Goal: Book appointment/travel/reservation

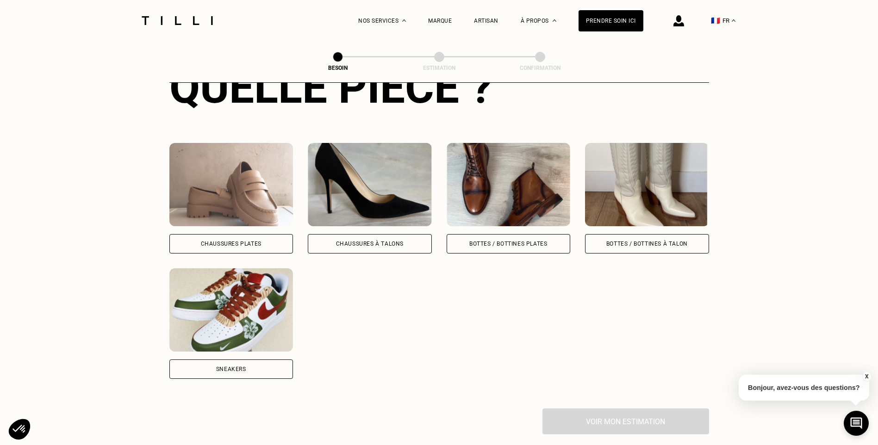
scroll to position [395, 0]
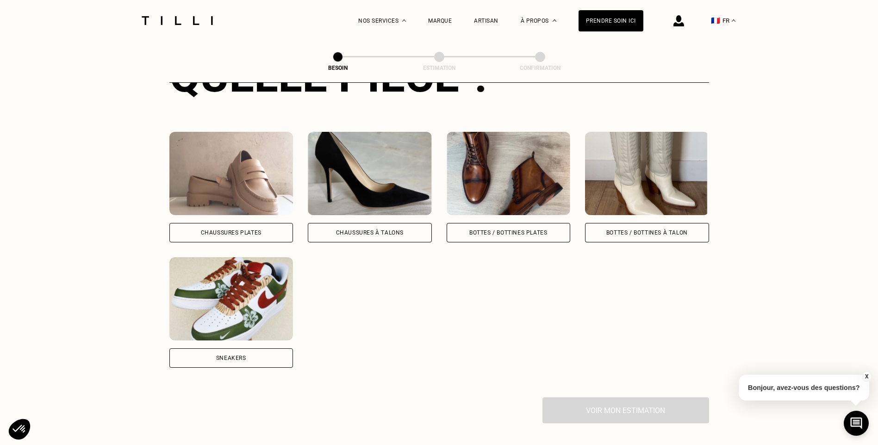
click at [640, 176] on img at bounding box center [647, 173] width 124 height 83
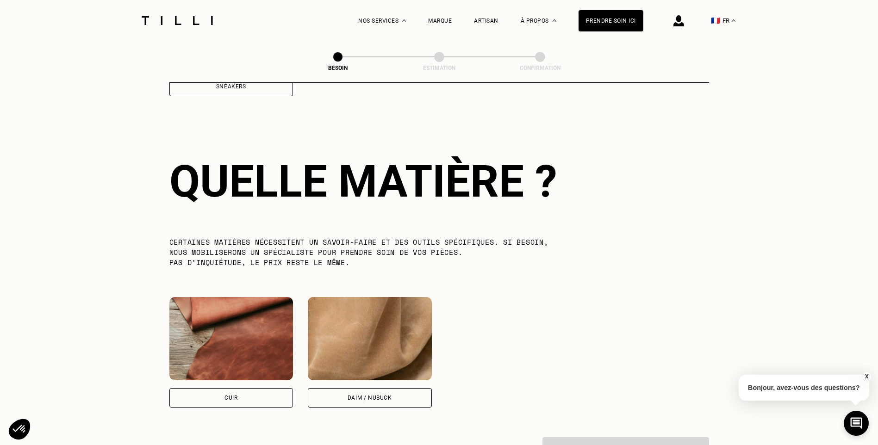
scroll to position [680, 0]
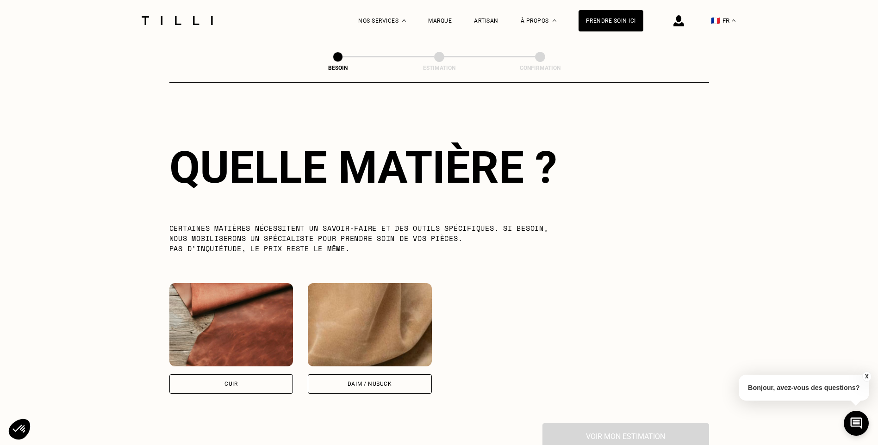
click at [212, 330] on img at bounding box center [231, 324] width 124 height 83
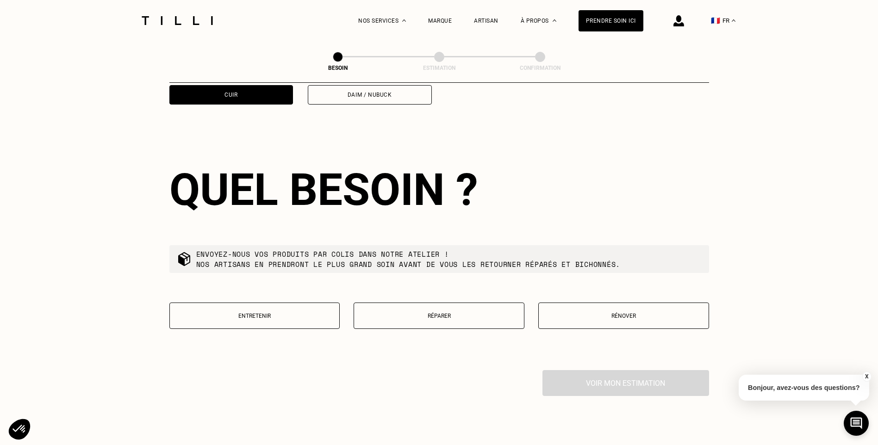
scroll to position [993, 0]
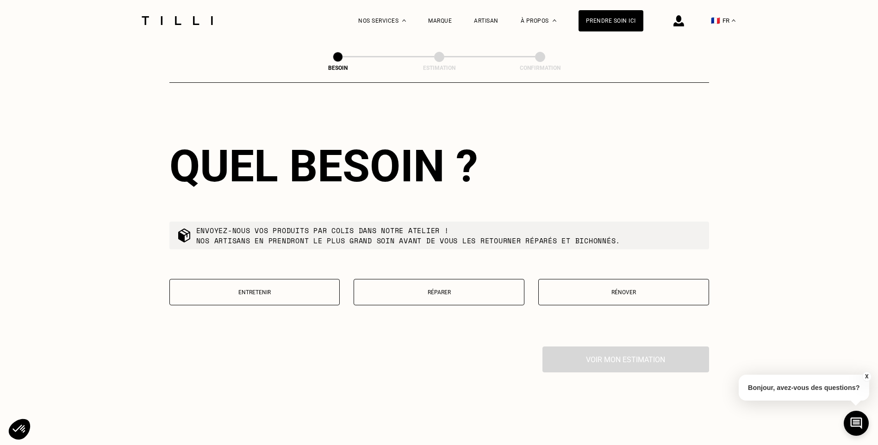
click at [448, 289] on p "Réparer" at bounding box center [439, 292] width 161 height 6
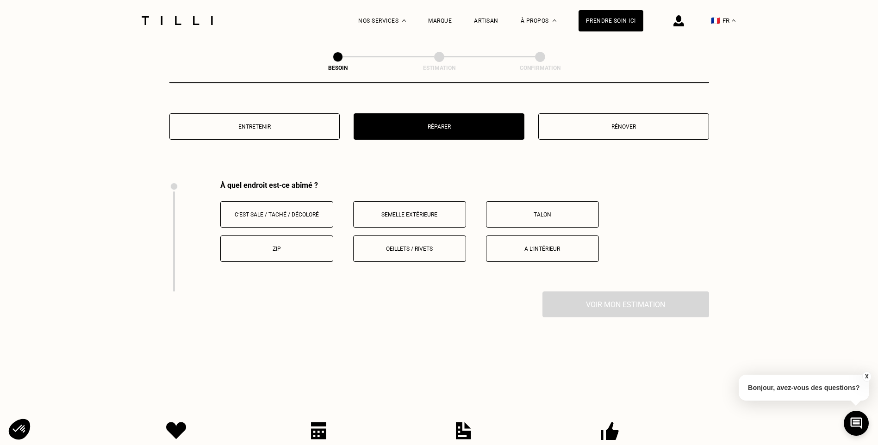
scroll to position [1230, 0]
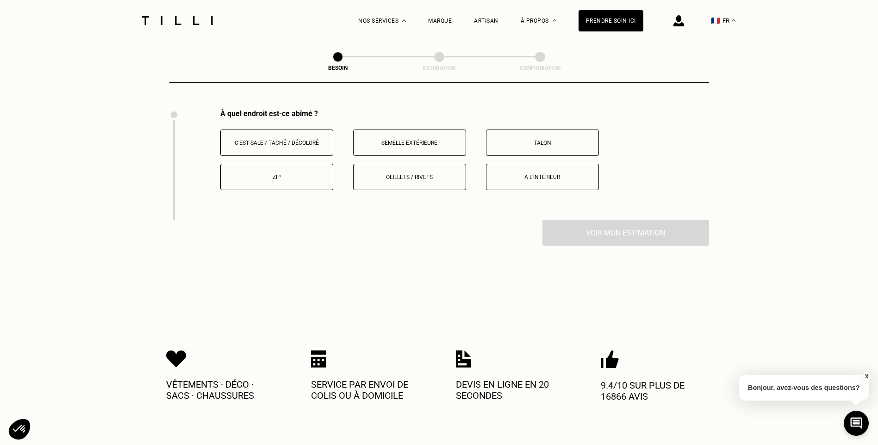
click at [280, 174] on p "Zip" at bounding box center [276, 177] width 103 height 6
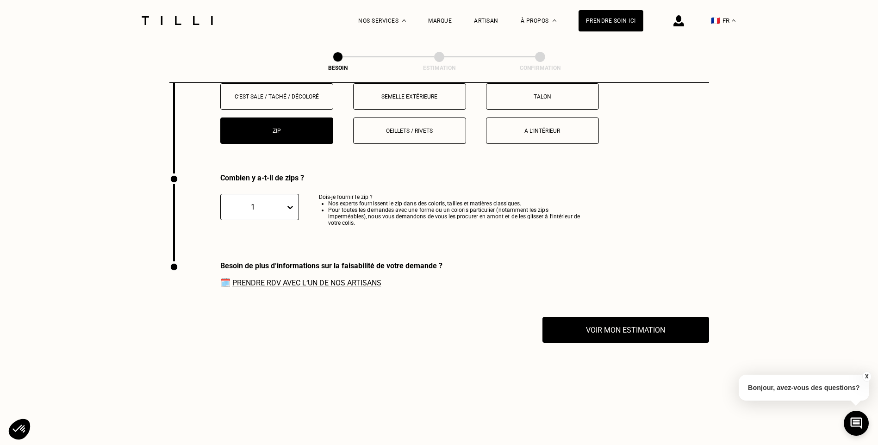
scroll to position [1341, 0]
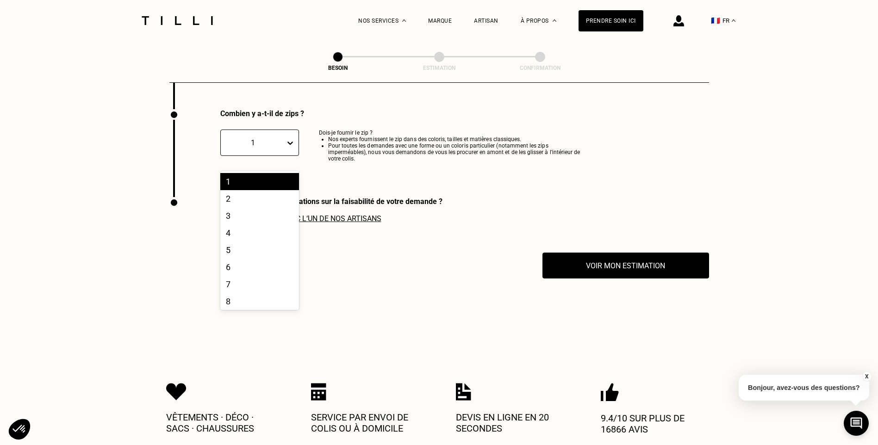
click at [288, 138] on icon at bounding box center [289, 142] width 9 height 9
click at [252, 190] on div "2" at bounding box center [259, 198] width 79 height 17
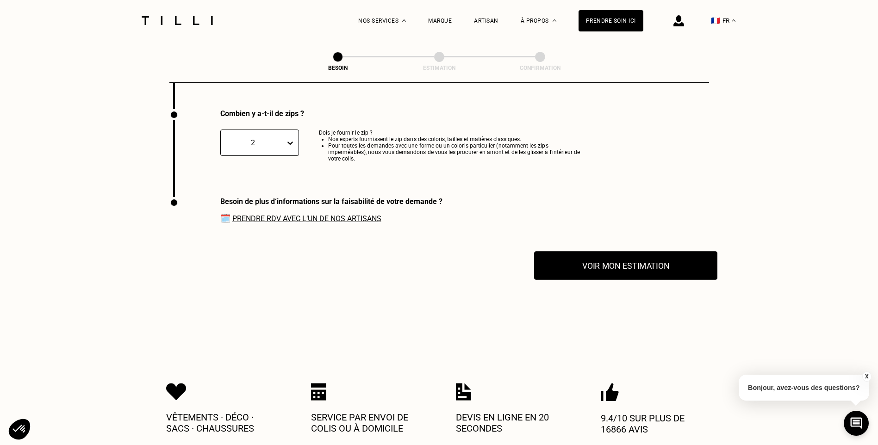
click at [600, 255] on button "Voir mon estimation" at bounding box center [625, 265] width 183 height 29
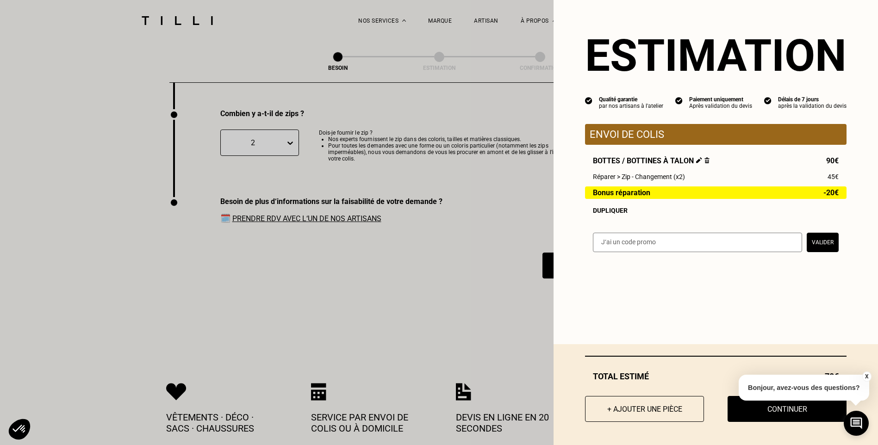
drag, startPoint x: 296, startPoint y: 207, endPoint x: 297, endPoint y: 213, distance: 6.5
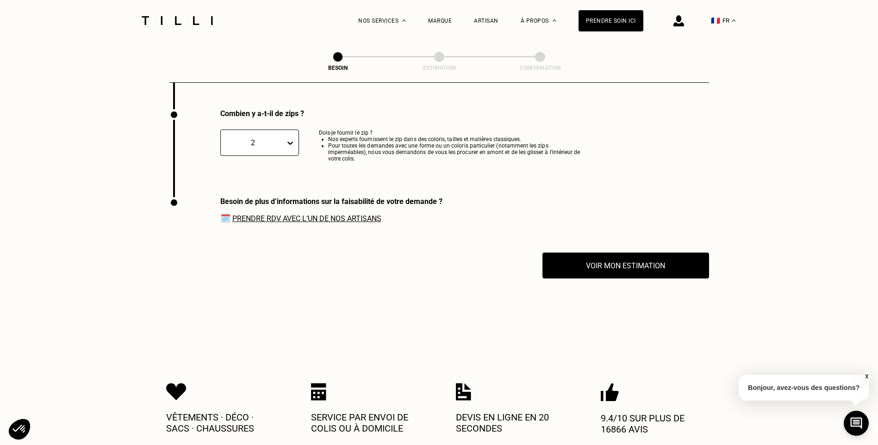
click at [297, 216] on link "Prendre RDV avec l‘un de nos artisans" at bounding box center [306, 218] width 149 height 9
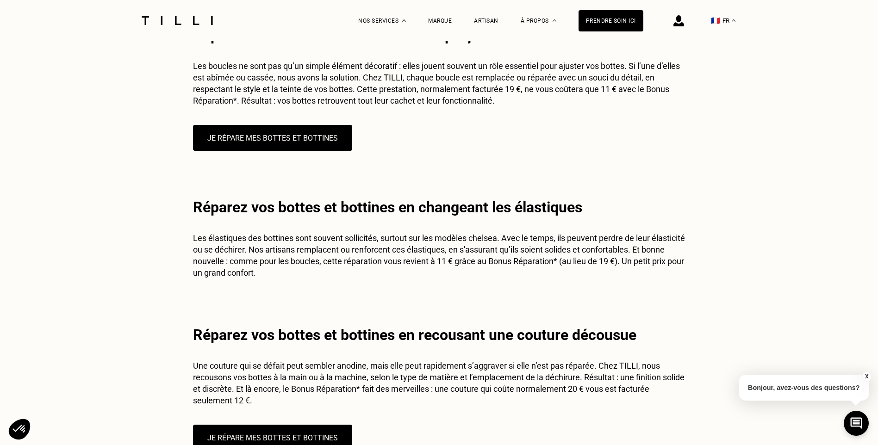
scroll to position [601, 0]
